Goal: Task Accomplishment & Management: Manage account settings

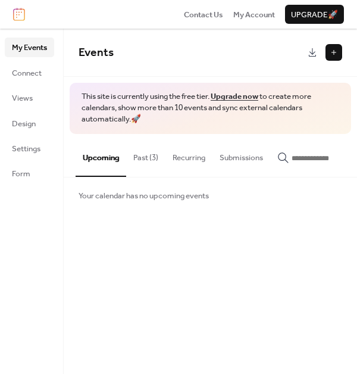
click at [154, 169] on button "Past (3)" at bounding box center [145, 155] width 39 height 42
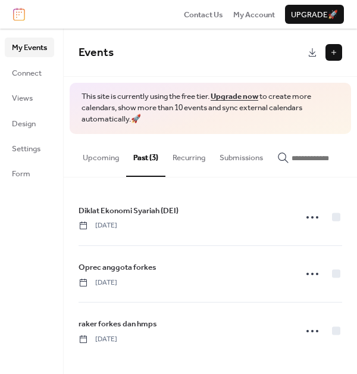
click at [94, 158] on button "Upcoming" at bounding box center [101, 155] width 51 height 42
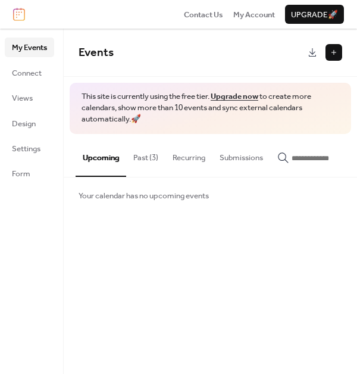
click at [127, 207] on div "Your calendar has no upcoming events" at bounding box center [211, 196] width 294 height 36
click at [193, 158] on button "Recurring" at bounding box center [189, 155] width 47 height 42
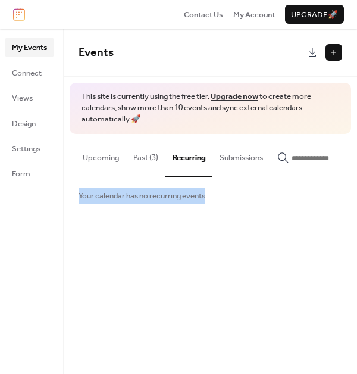
click at [246, 159] on button "Submissions" at bounding box center [242, 155] width 58 height 42
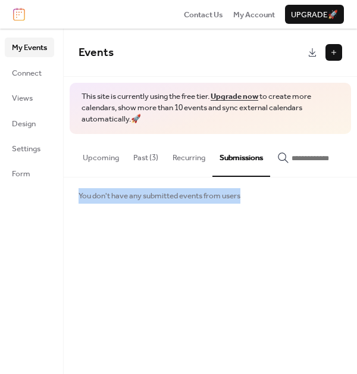
drag, startPoint x: 108, startPoint y: 161, endPoint x: 101, endPoint y: 157, distance: 7.8
click at [107, 161] on button "Upcoming" at bounding box center [101, 155] width 51 height 42
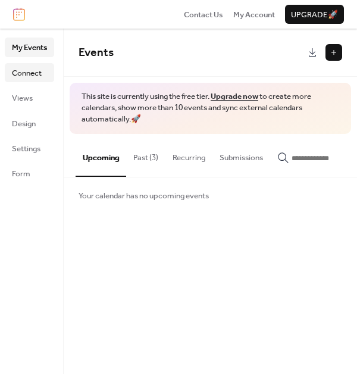
click at [34, 85] on ul "My Events Connect Views Design Settings Form" at bounding box center [29, 110] width 49 height 145
click at [38, 70] on span "Connect" at bounding box center [27, 73] width 30 height 12
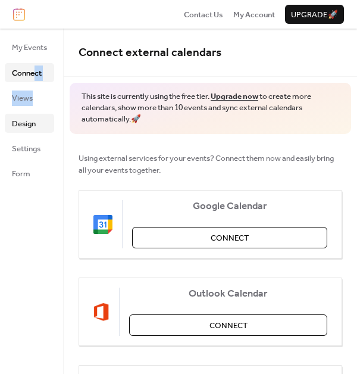
click at [32, 120] on span "Design" at bounding box center [24, 124] width 24 height 12
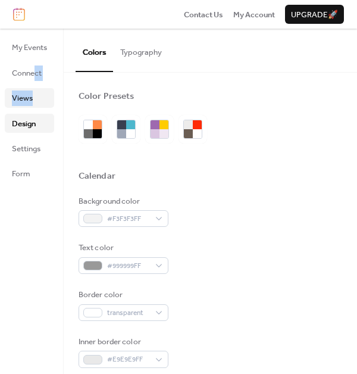
click at [30, 96] on span "Views" at bounding box center [22, 98] width 21 height 12
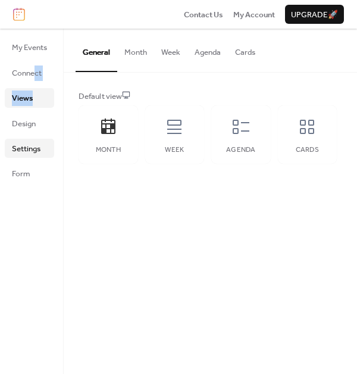
click at [38, 144] on span "Settings" at bounding box center [26, 149] width 29 height 12
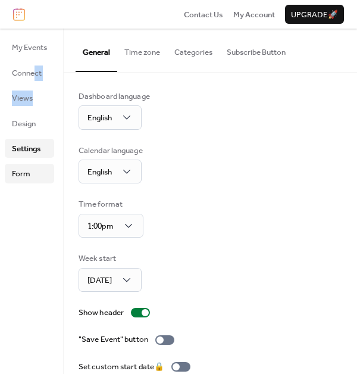
click at [42, 167] on link "Form" at bounding box center [29, 173] width 49 height 19
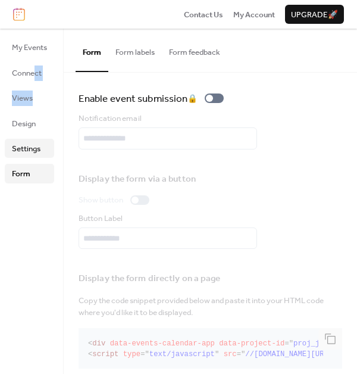
click at [42, 151] on link "Settings" at bounding box center [29, 148] width 49 height 19
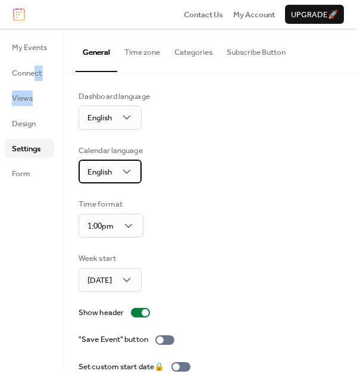
click at [108, 166] on span "English" at bounding box center [100, 171] width 24 height 15
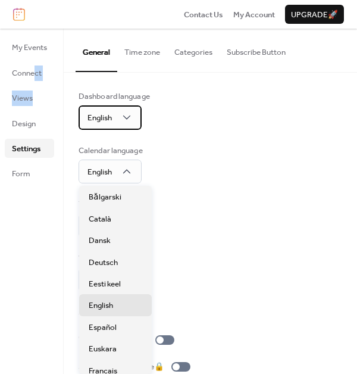
click at [95, 108] on div "English" at bounding box center [110, 117] width 63 height 24
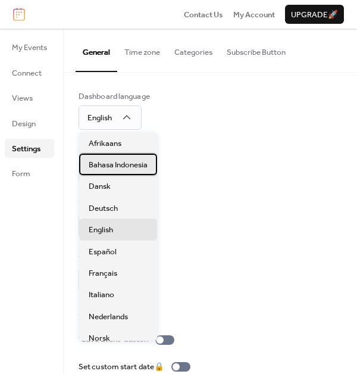
click at [127, 170] on span "Bahasa Indonesia" at bounding box center [118, 165] width 59 height 12
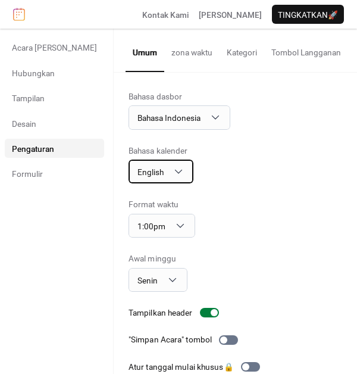
click at [129, 170] on div "English" at bounding box center [161, 172] width 65 height 24
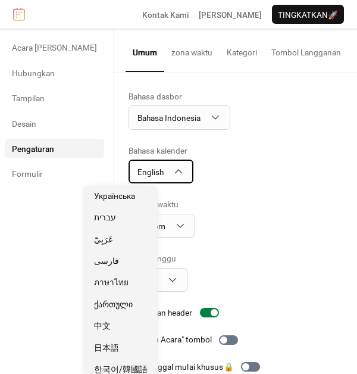
scroll to position [614, 0]
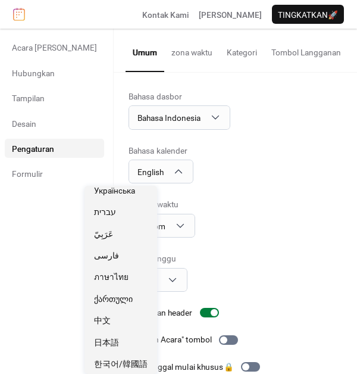
click at [192, 198] on div "Bahasa dasbor Bahasa Indonesia Bahasa kalender English Format waktu 1:00pm Awal…" at bounding box center [236, 267] width 214 height 353
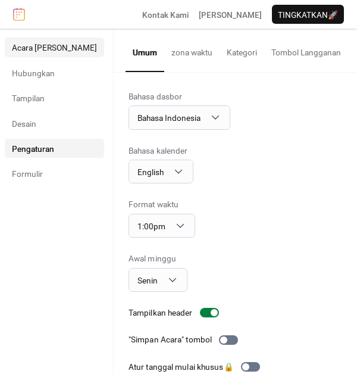
click at [38, 54] on span "Acara [PERSON_NAME]" at bounding box center [54, 48] width 85 height 12
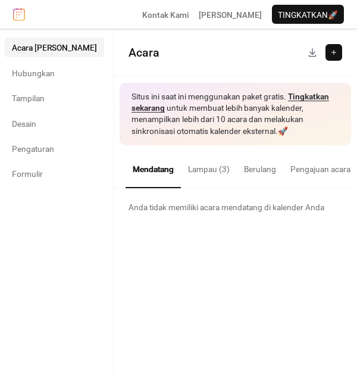
click at [284, 178] on button "Pengajuan acara" at bounding box center [321, 166] width 74 height 42
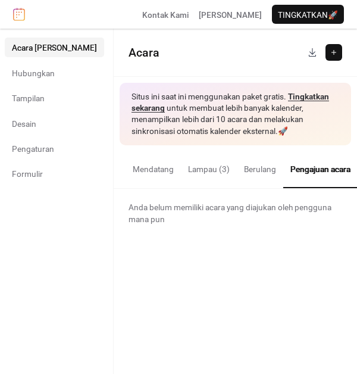
click at [229, 210] on span "Anda belum memiliki acara yang diajukan oleh pengguna mana pun" at bounding box center [236, 213] width 214 height 24
click at [237, 176] on button "Berulang" at bounding box center [260, 166] width 46 height 42
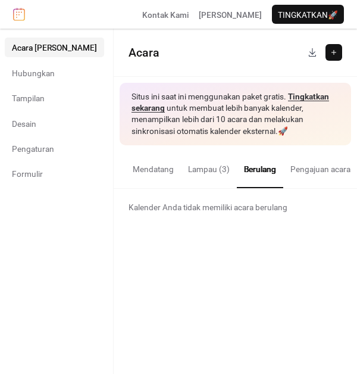
click at [204, 207] on span "Kalender Anda tidak memiliki acara berulang" at bounding box center [208, 207] width 159 height 12
click at [331, 55] on button at bounding box center [334, 52] width 17 height 17
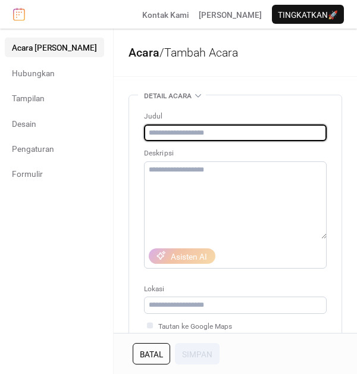
click at [152, 132] on input "text" at bounding box center [235, 133] width 183 height 17
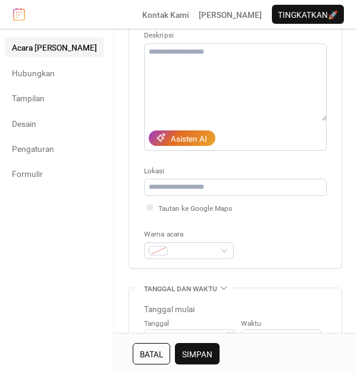
scroll to position [119, 0]
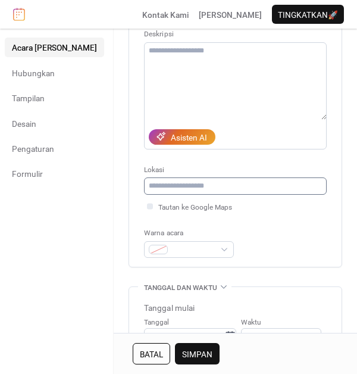
type input "**********"
click at [152, 179] on input "text" at bounding box center [235, 186] width 183 height 17
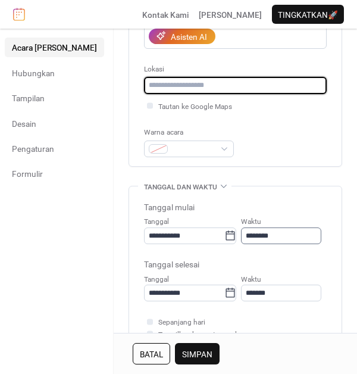
scroll to position [238, 0]
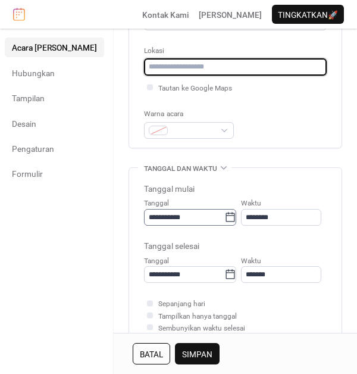
click at [226, 216] on icon at bounding box center [230, 217] width 9 height 10
click at [193, 216] on input "**********" at bounding box center [184, 217] width 80 height 17
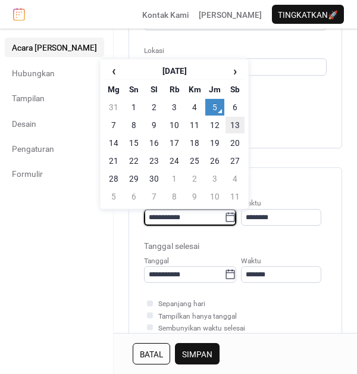
click at [234, 126] on td "13" at bounding box center [235, 125] width 19 height 17
type input "**********"
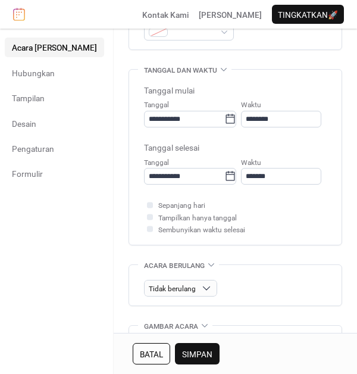
scroll to position [357, 0]
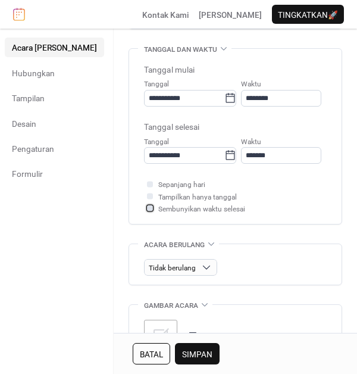
click at [158, 208] on span "Sembunyikan waktu selesai" at bounding box center [201, 209] width 87 height 12
click at [158, 200] on span "Tampilkan hanya tanggal" at bounding box center [197, 197] width 79 height 12
click at [158, 195] on span "Tampilkan hanya tanggal" at bounding box center [197, 197] width 79 height 12
click at [147, 198] on div at bounding box center [150, 196] width 6 height 6
click at [144, 195] on div at bounding box center [150, 196] width 12 height 12
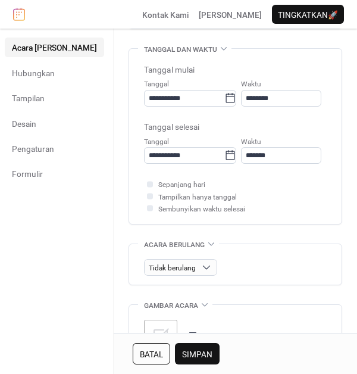
click at [147, 195] on div at bounding box center [150, 196] width 6 height 6
click at [144, 197] on div at bounding box center [150, 196] width 12 height 12
click at [147, 197] on div at bounding box center [150, 196] width 6 height 6
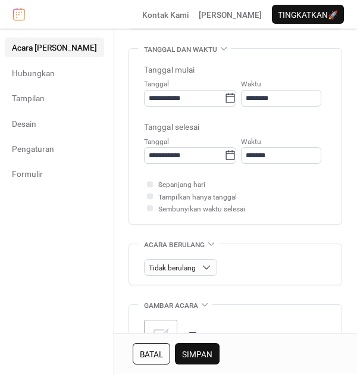
click at [147, 196] on div at bounding box center [150, 196] width 6 height 6
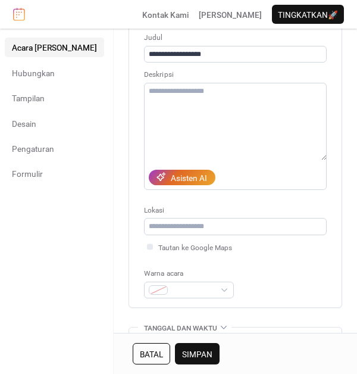
scroll to position [0, 0]
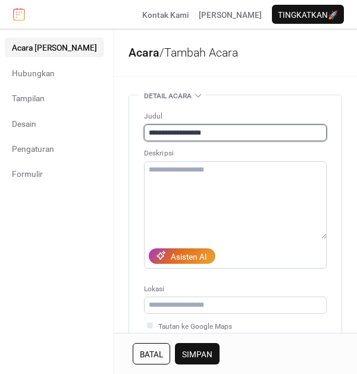
click at [173, 137] on input "**********" at bounding box center [235, 133] width 183 height 17
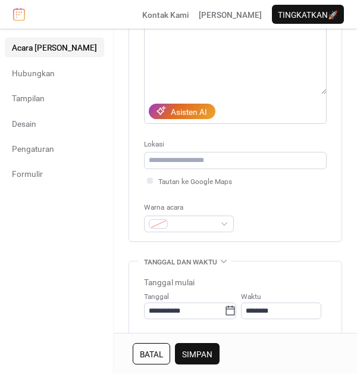
scroll to position [179, 0]
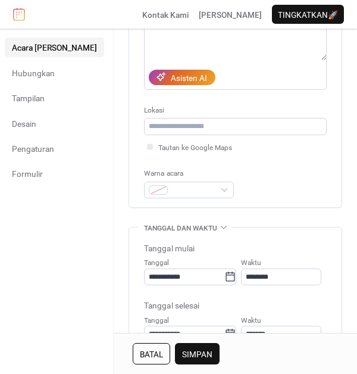
click at [182, 354] on span "Simpan" at bounding box center [197, 355] width 30 height 12
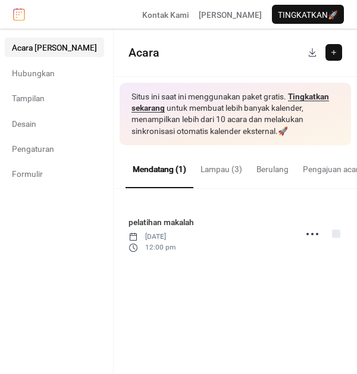
click at [340, 49] on button at bounding box center [334, 52] width 17 height 17
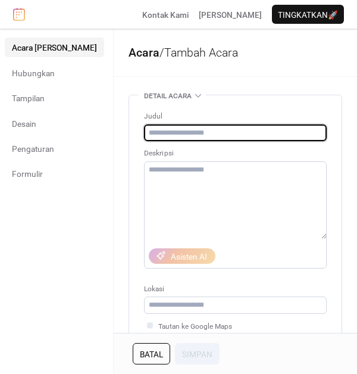
click at [172, 128] on input "text" at bounding box center [235, 133] width 183 height 17
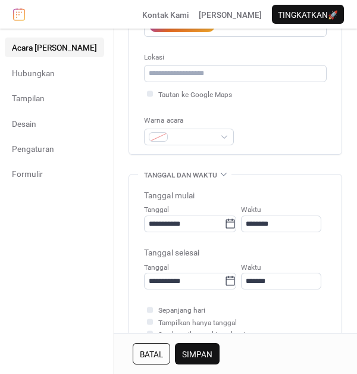
scroll to position [238, 0]
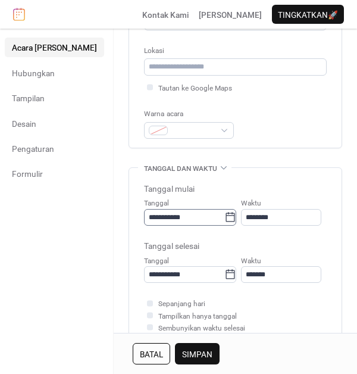
type input "**********"
click at [226, 222] on icon at bounding box center [230, 217] width 9 height 10
click at [191, 222] on input "**********" at bounding box center [184, 217] width 80 height 17
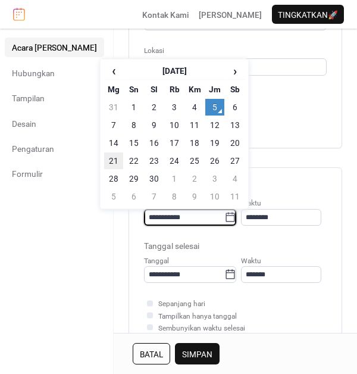
click at [116, 165] on td "21" at bounding box center [113, 161] width 19 height 17
type input "**********"
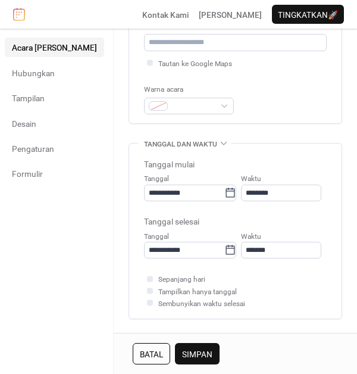
scroll to position [298, 0]
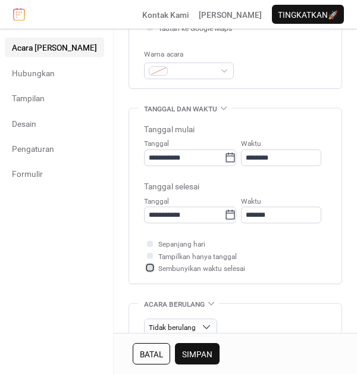
click at [144, 266] on div at bounding box center [150, 268] width 12 height 12
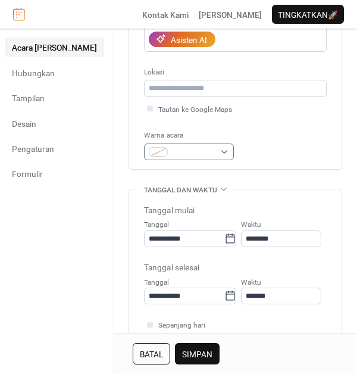
scroll to position [179, 0]
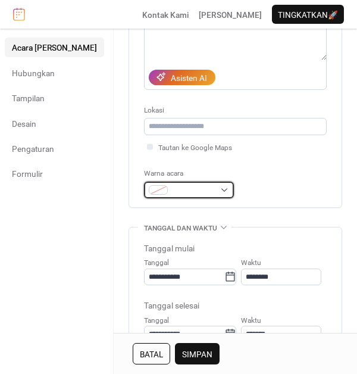
click at [173, 186] on span at bounding box center [194, 191] width 42 height 12
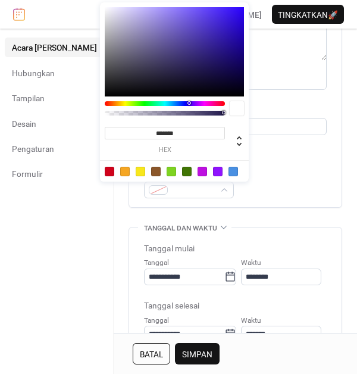
click at [128, 170] on div at bounding box center [125, 172] width 10 height 10
type input "*******"
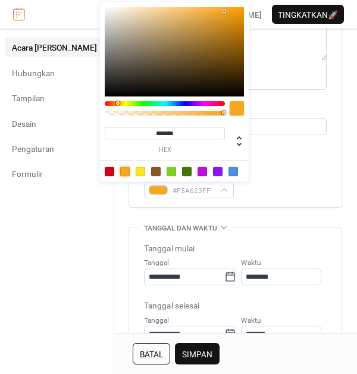
click at [260, 179] on div "Warna acara #F5A623FF" at bounding box center [235, 182] width 183 height 31
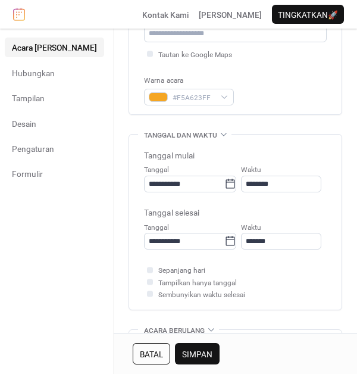
scroll to position [417, 0]
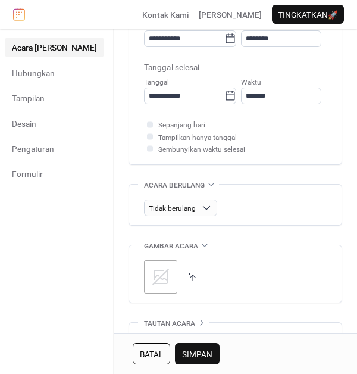
click at [182, 353] on span "Simpan" at bounding box center [197, 355] width 30 height 12
